Goal: Check status: Check status

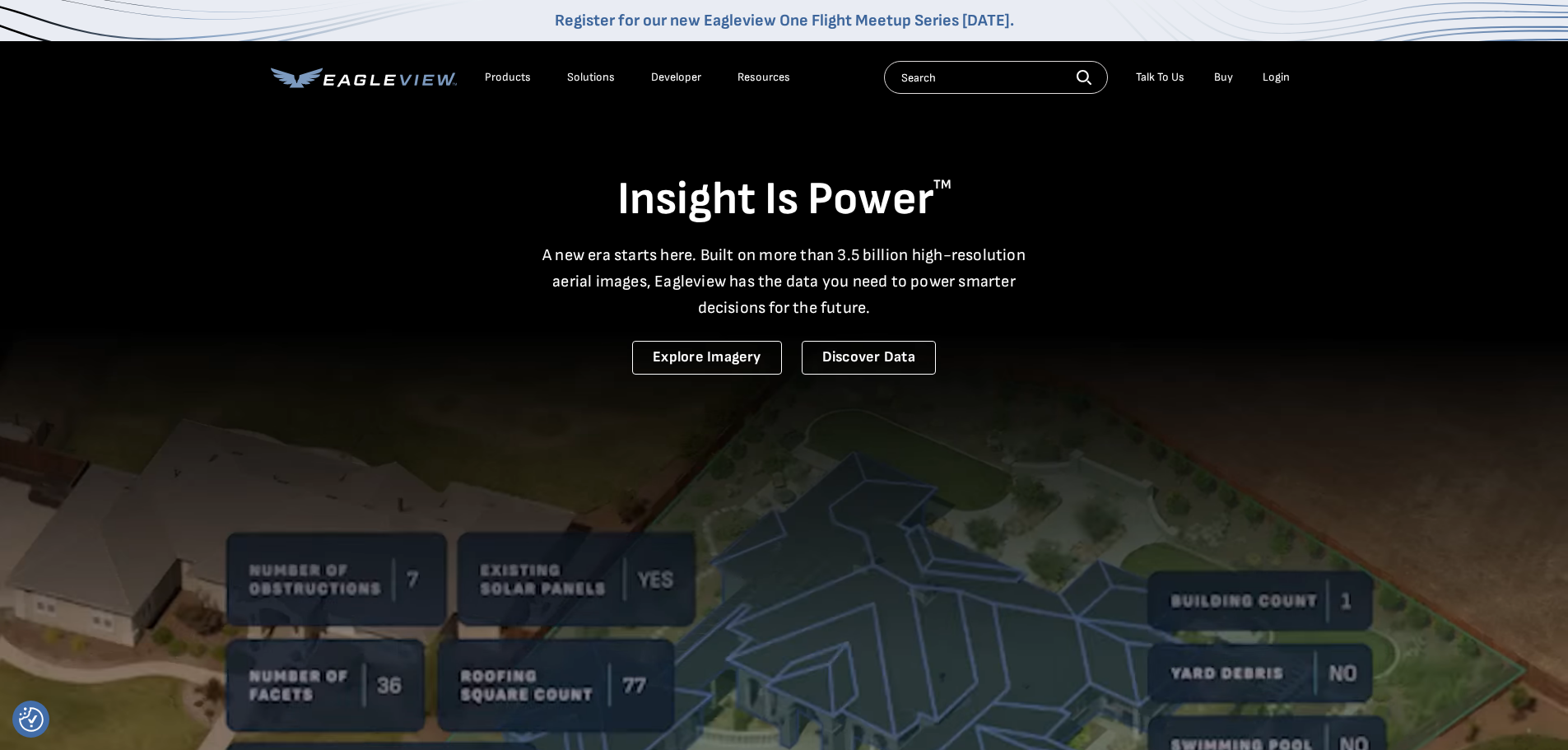
click at [1281, 75] on div "Login" at bounding box center [1276, 77] width 27 height 15
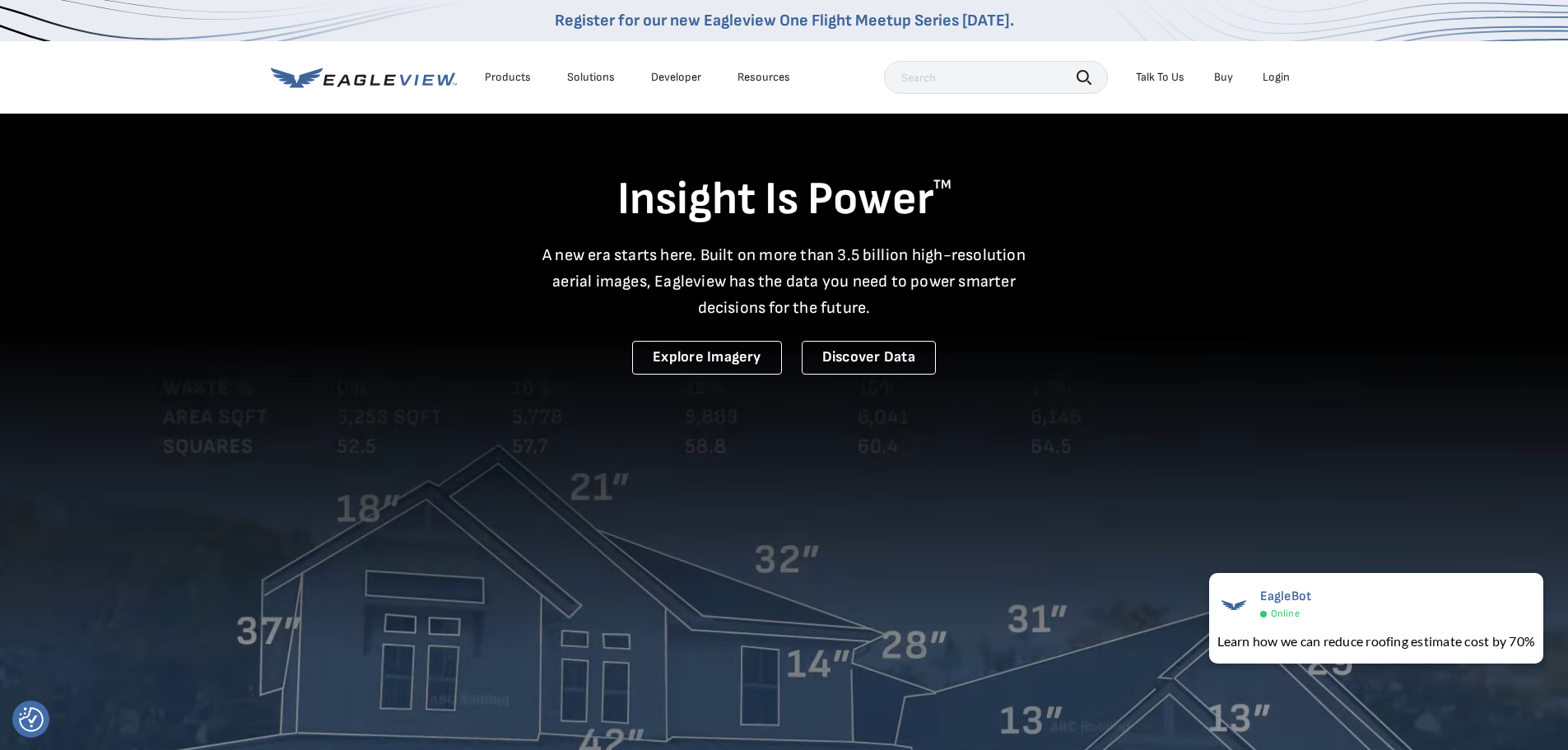
click at [1281, 73] on div "Login" at bounding box center [1276, 77] width 27 height 15
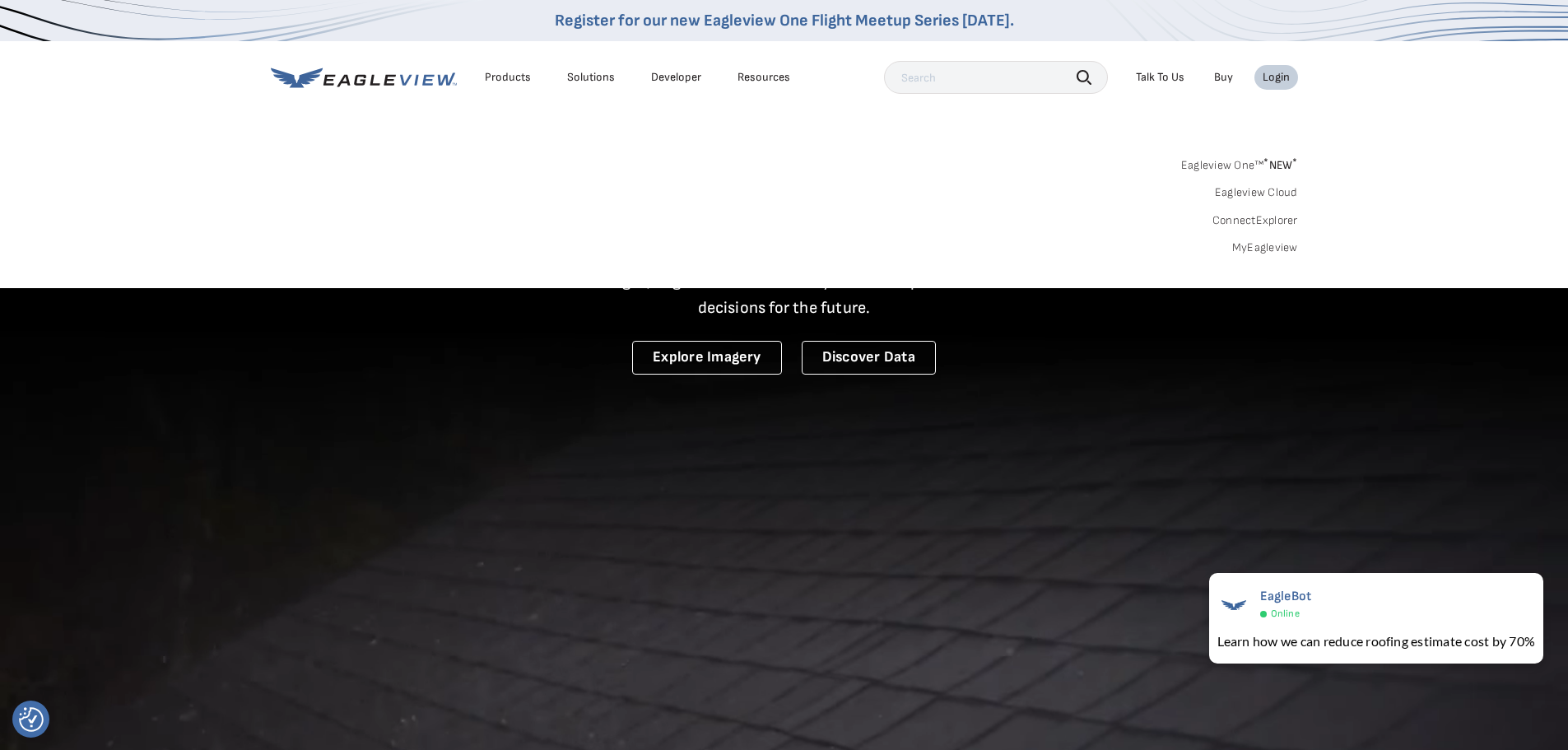
click at [1279, 246] on link "MyEagleview" at bounding box center [1265, 248] width 66 height 15
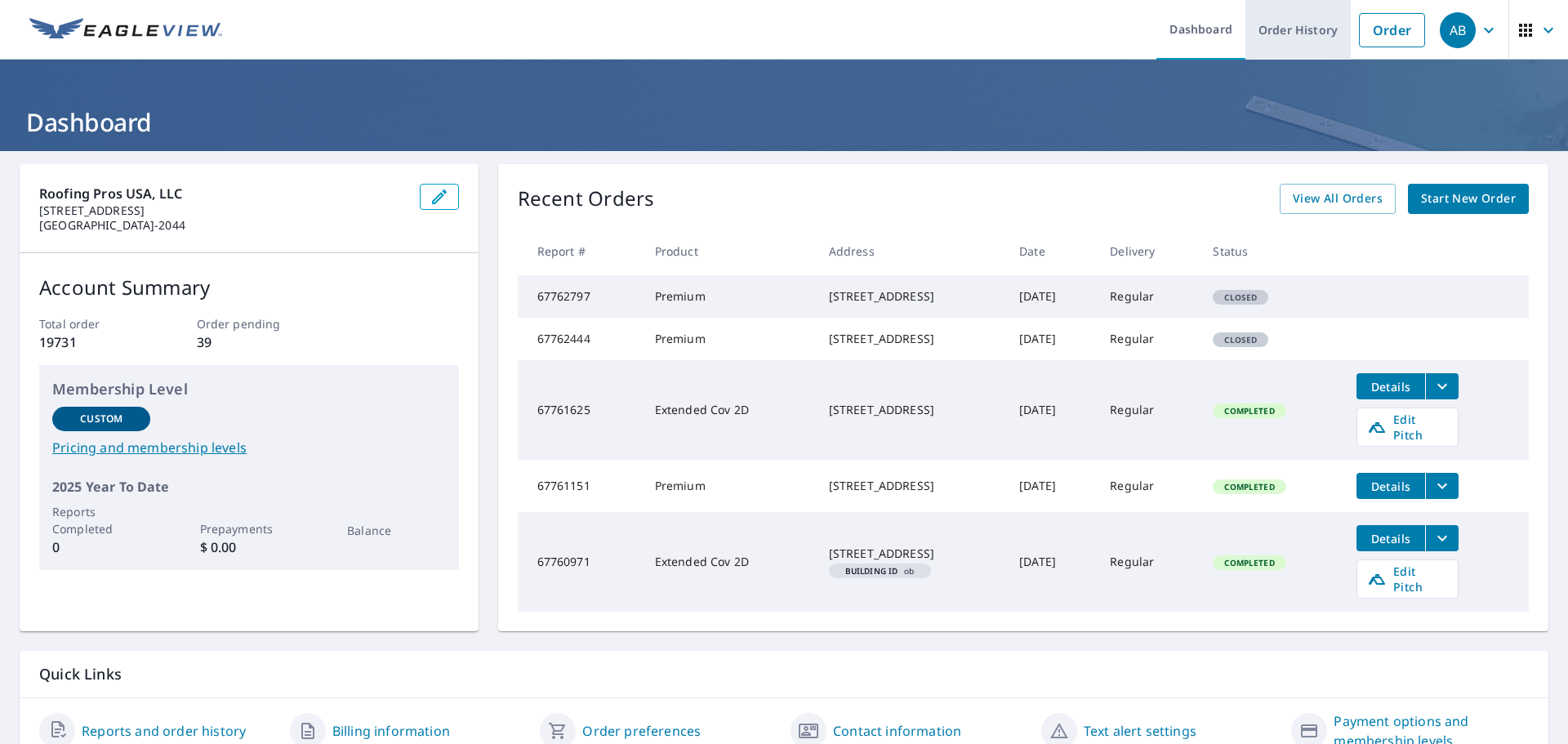
click at [1302, 50] on link "Order History" at bounding box center [1298, 30] width 105 height 59
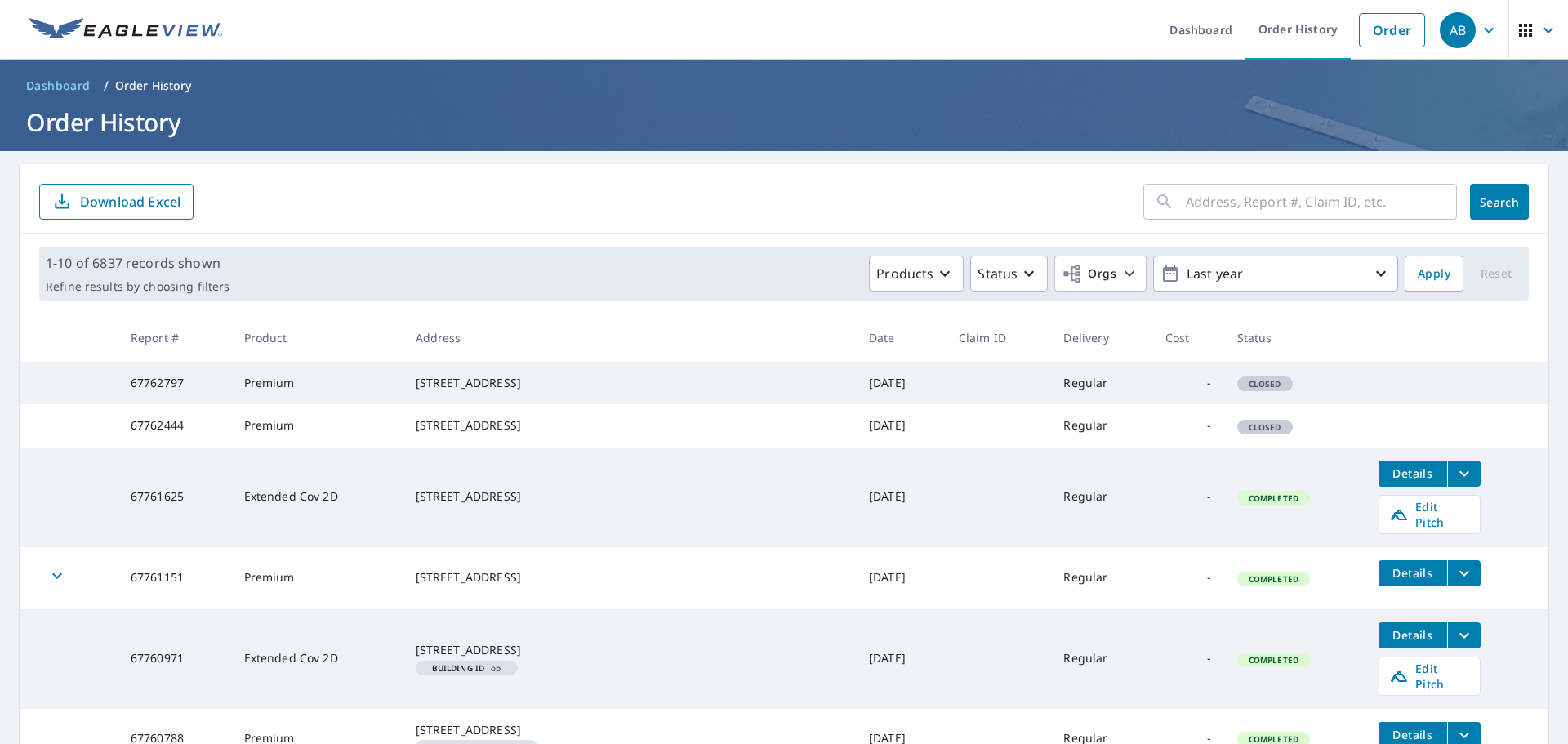
click at [1222, 201] on input "text" at bounding box center [1320, 201] width 271 height 45
type input "[STREET_ADDRESS]"
click button "Search" at bounding box center [1500, 201] width 59 height 36
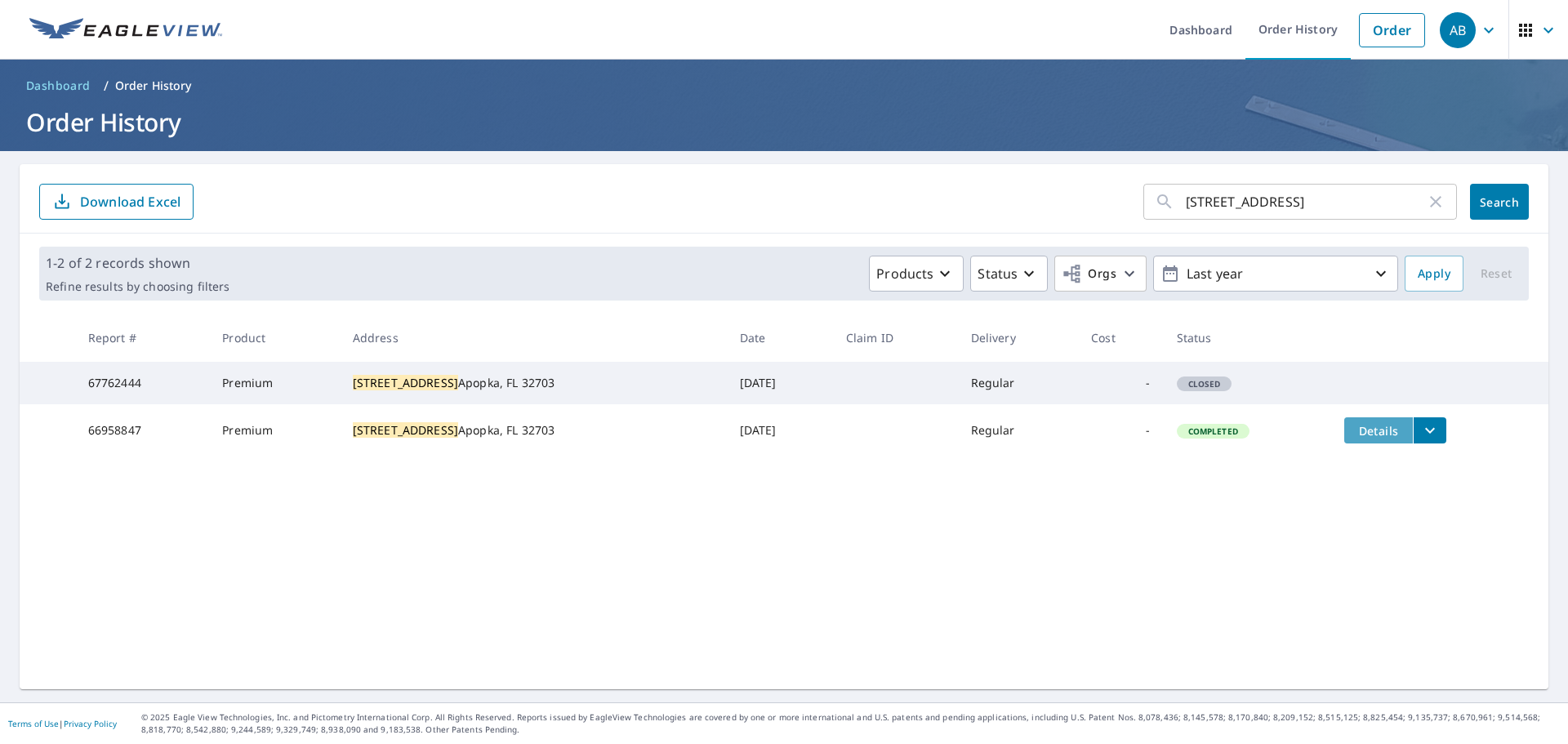
click at [1354, 438] on span "Details" at bounding box center [1378, 430] width 49 height 16
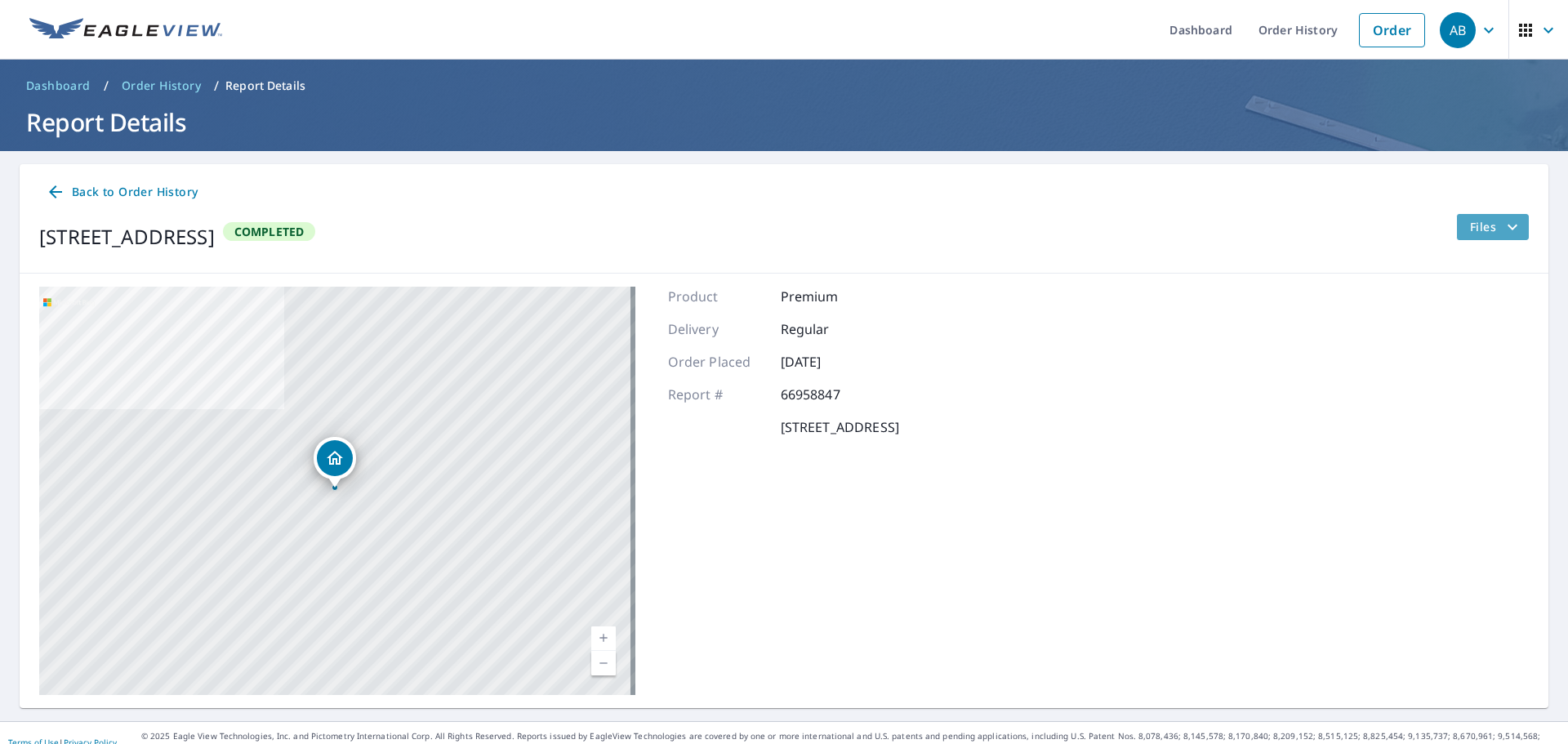
click at [1478, 238] on button "Files" at bounding box center [1492, 226] width 73 height 26
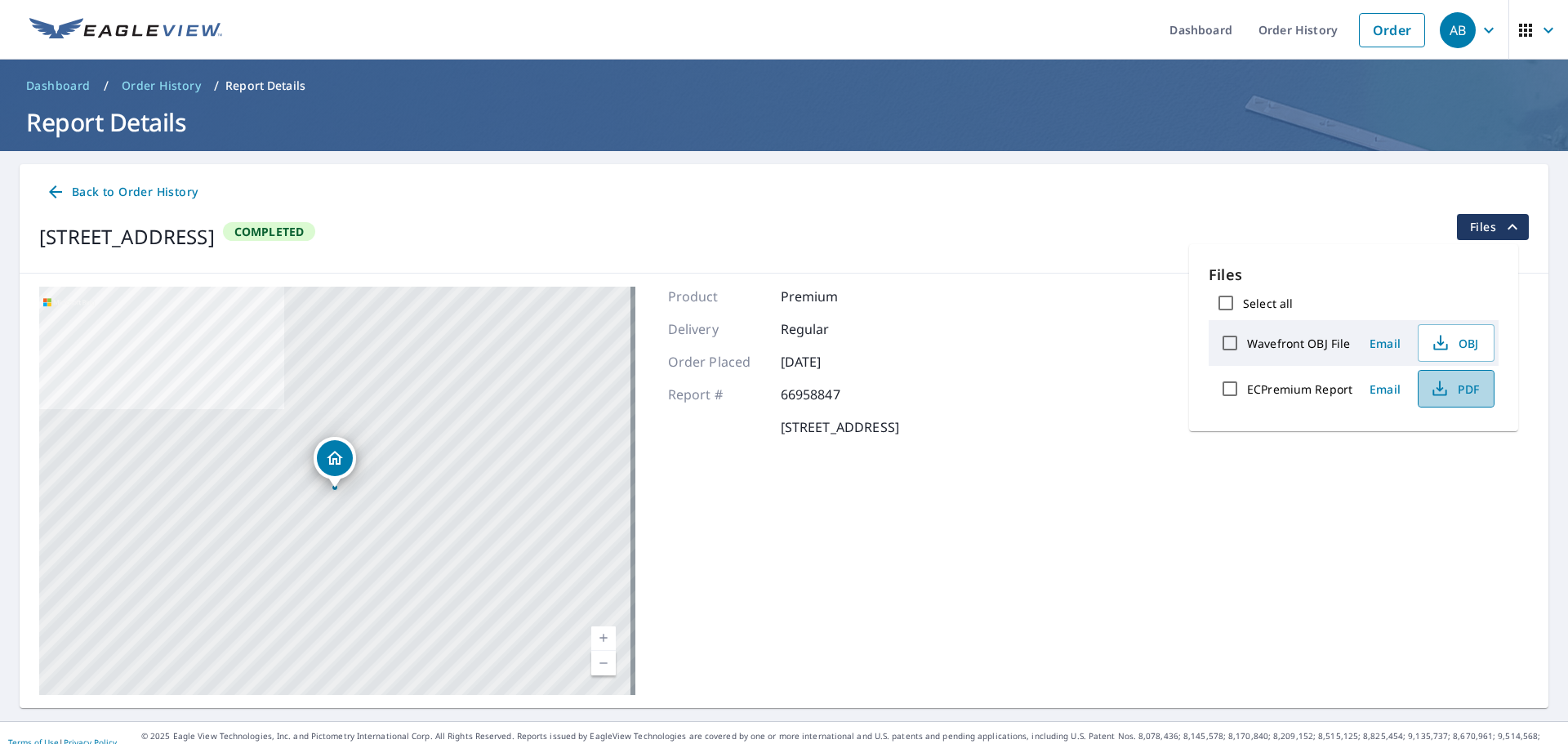
click at [1464, 399] on button "PDF" at bounding box center [1455, 388] width 77 height 38
